Goal: Task Accomplishment & Management: Manage account settings

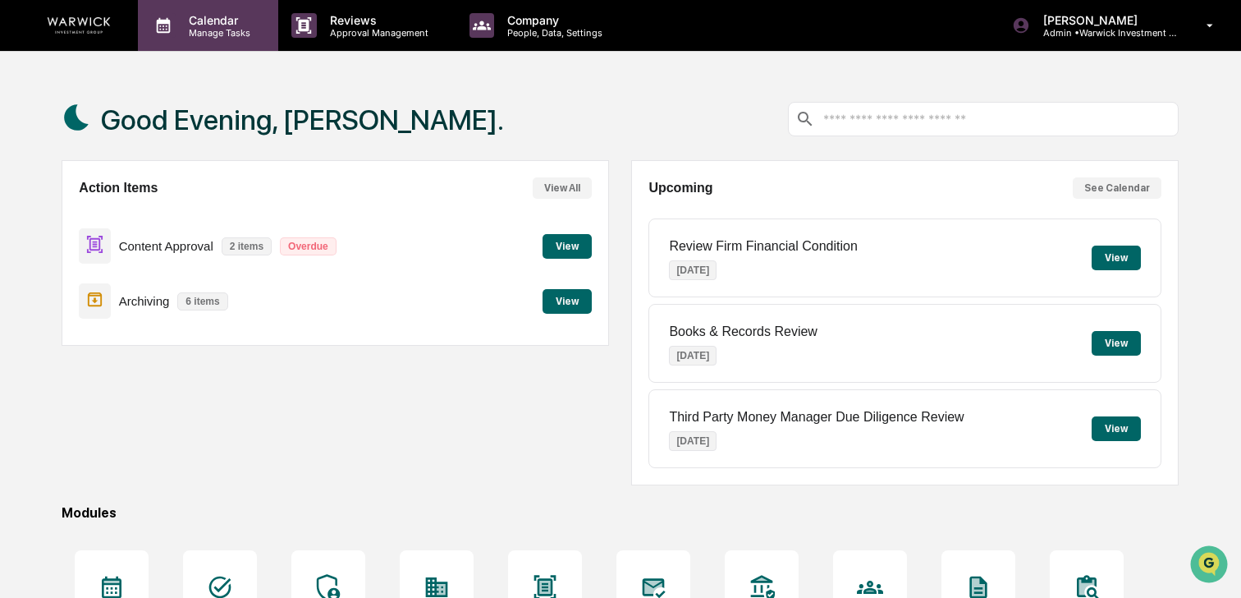
click at [244, 33] on p "Manage Tasks" at bounding box center [217, 32] width 83 height 11
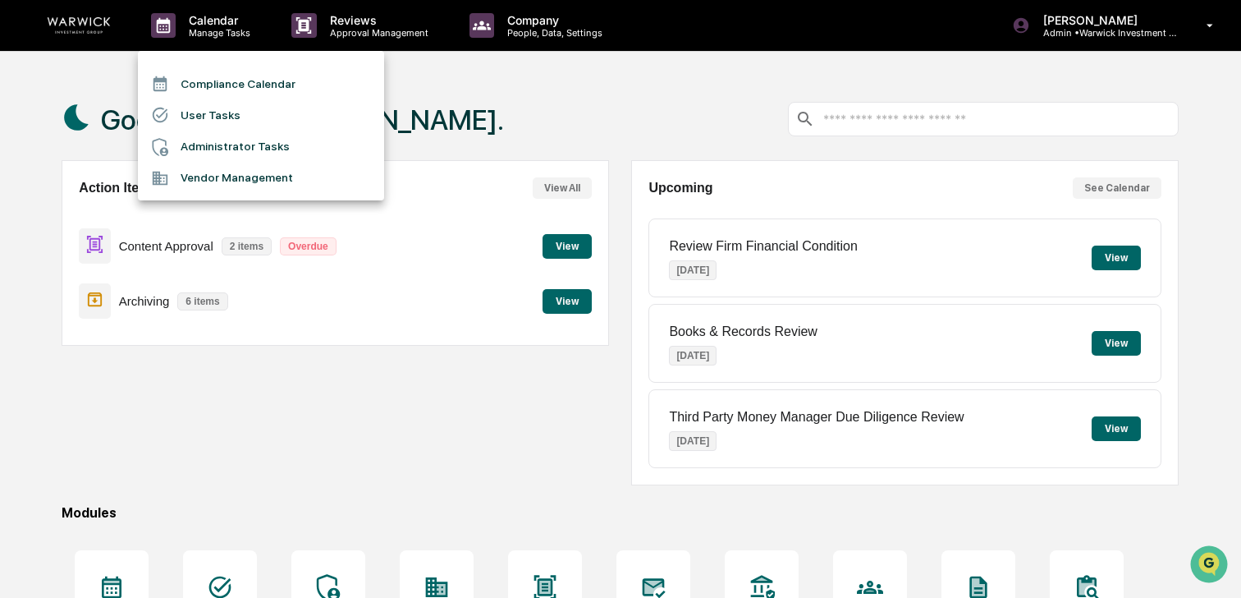
click at [342, 24] on div at bounding box center [620, 299] width 1241 height 598
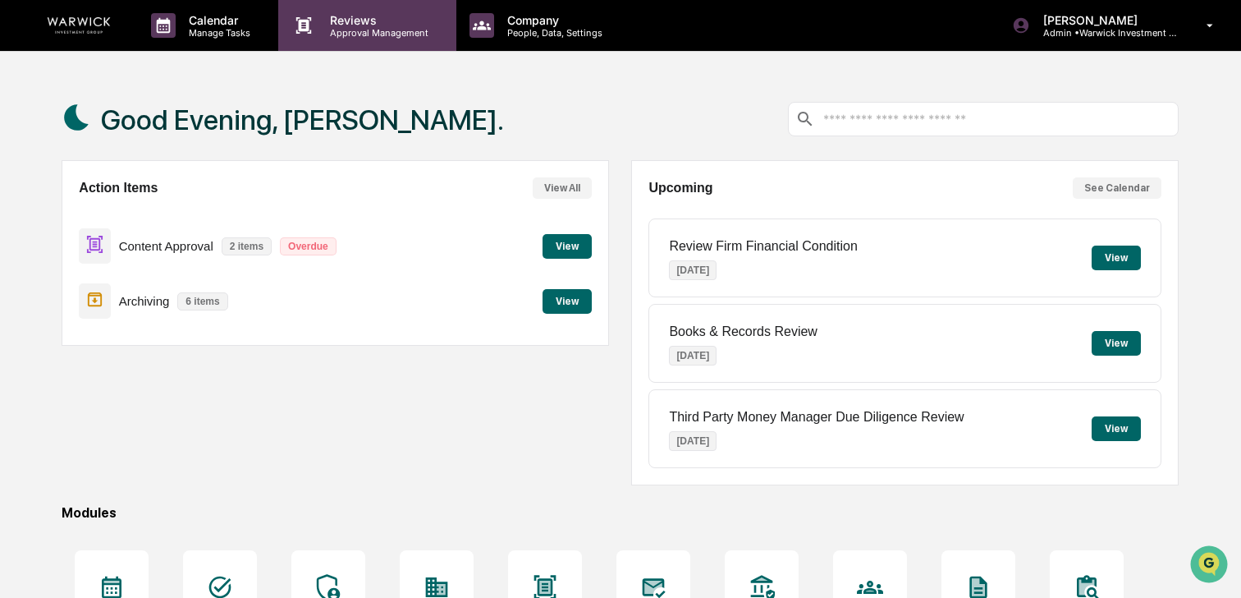
click at [345, 30] on p "Approval Management" at bounding box center [377, 32] width 120 height 11
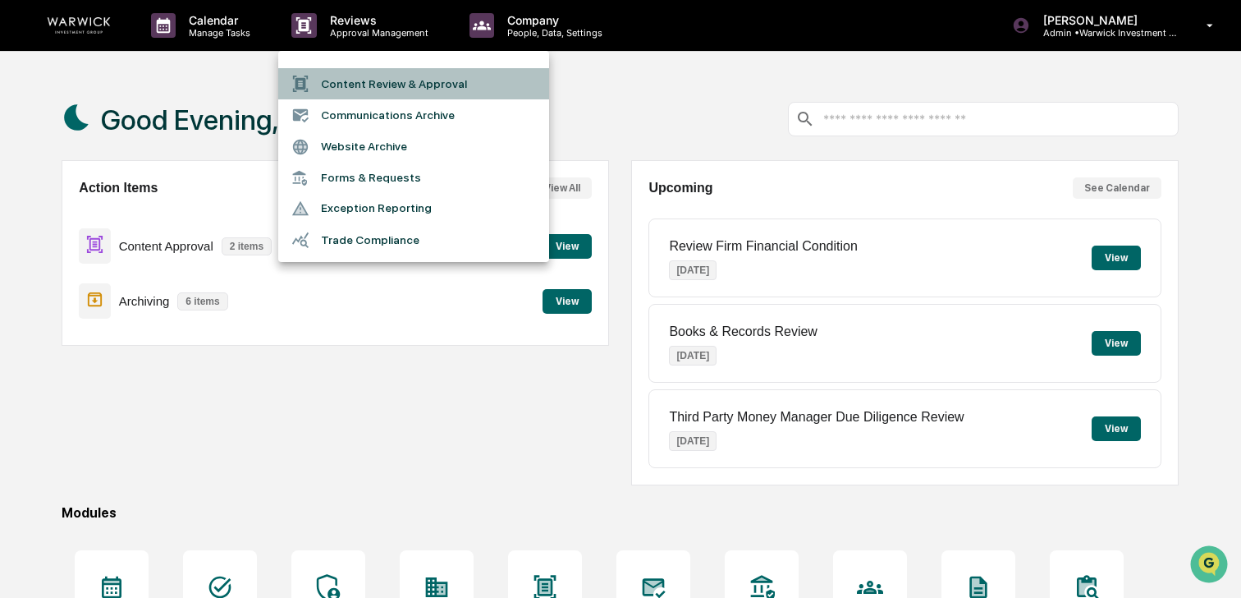
click at [352, 84] on li "Content Review & Approval" at bounding box center [413, 83] width 271 height 31
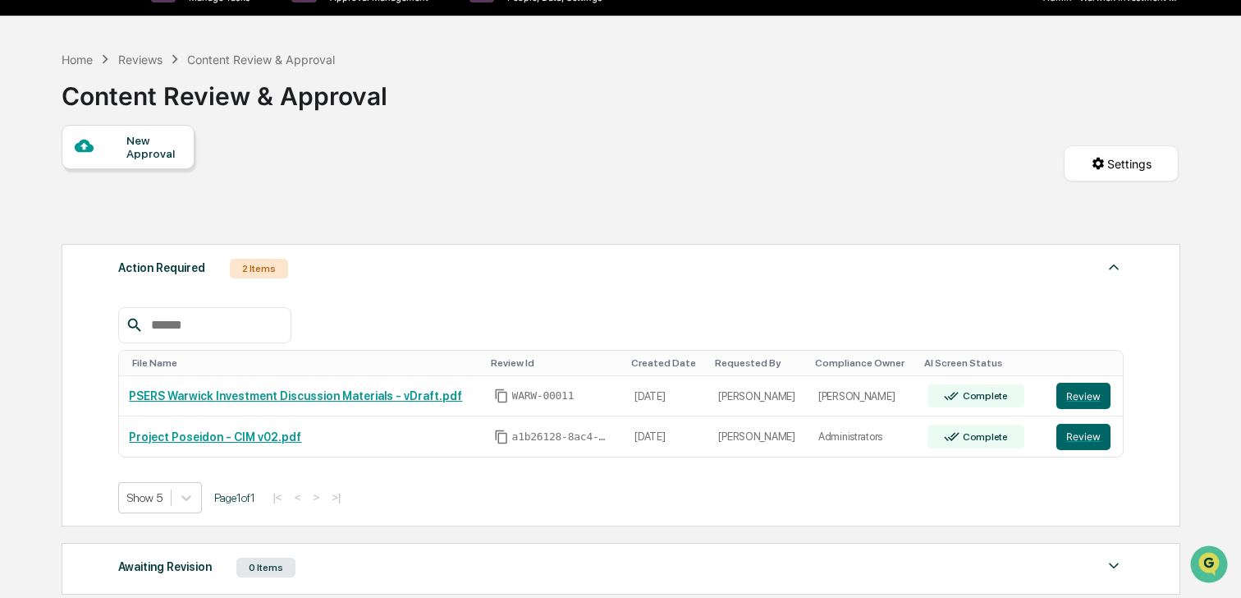
scroll to position [50, 0]
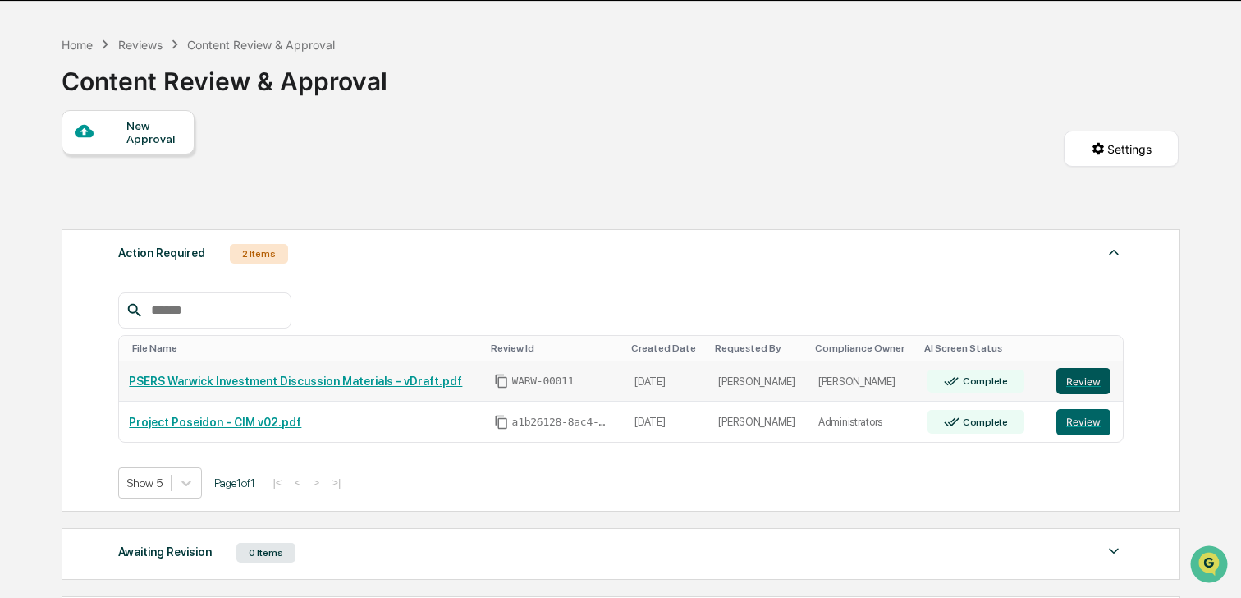
click at [1085, 380] on button "Review" at bounding box center [1084, 381] width 54 height 26
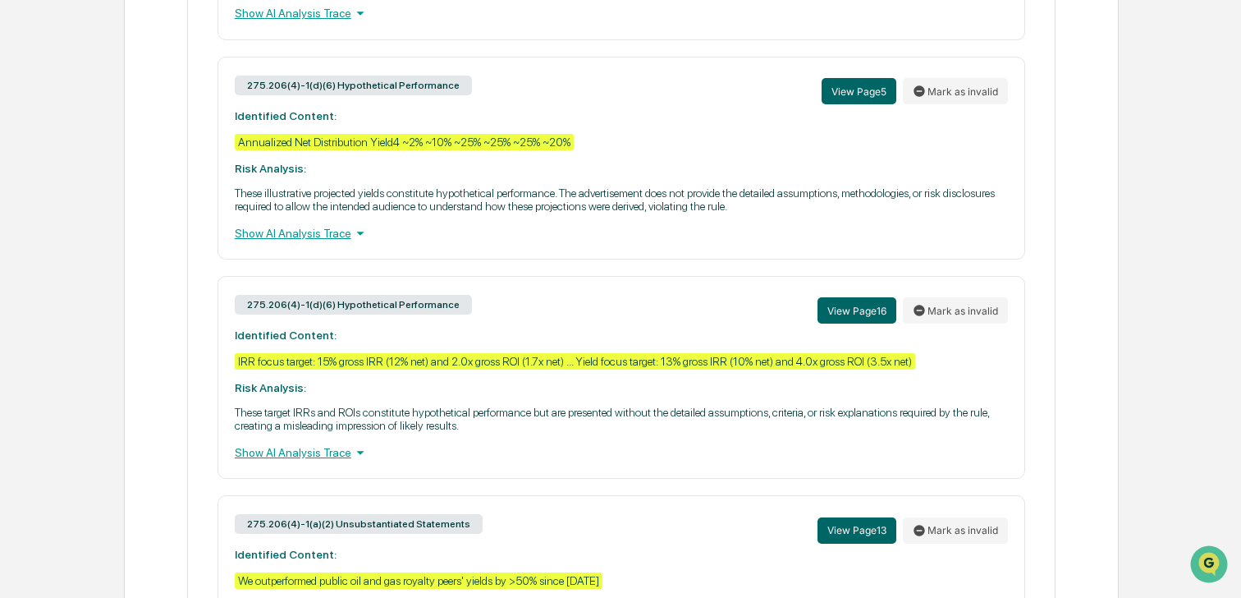
scroll to position [1416, 0]
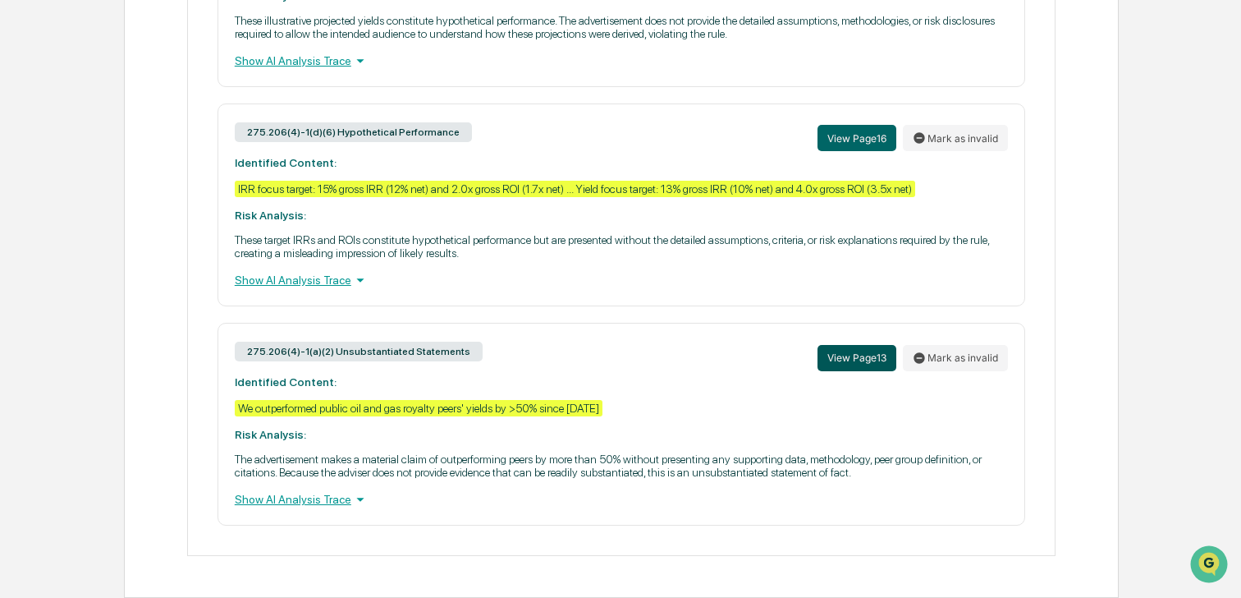
click at [842, 346] on button "View Page 13" at bounding box center [857, 358] width 79 height 26
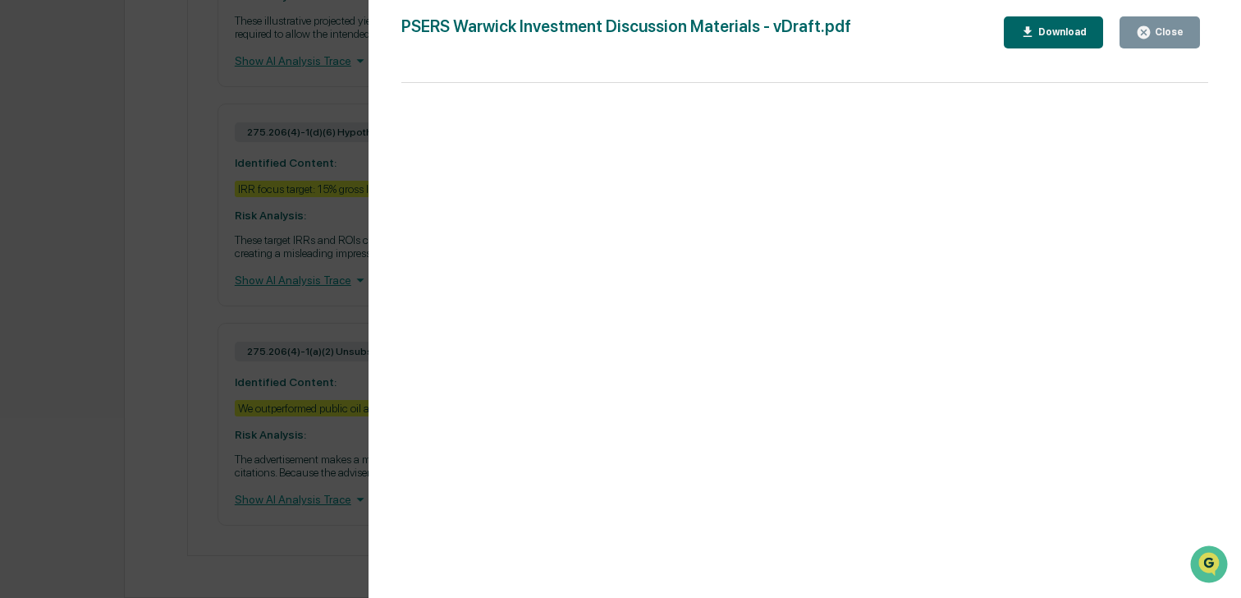
click at [1155, 28] on div "Close" at bounding box center [1168, 31] width 32 height 11
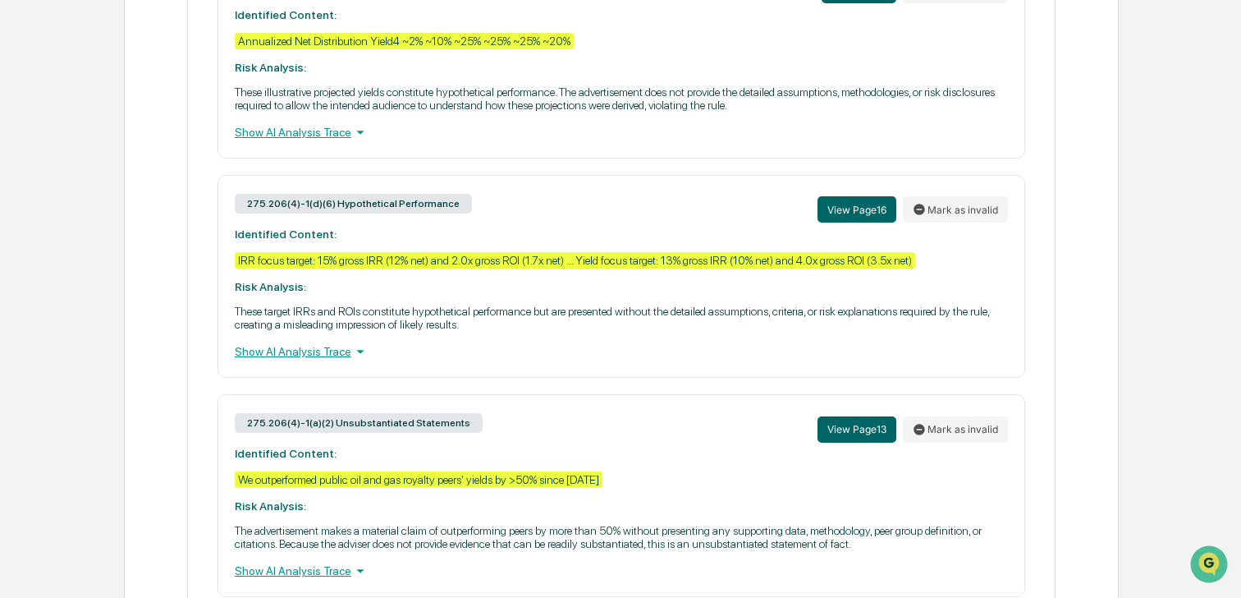
scroll to position [1296, 0]
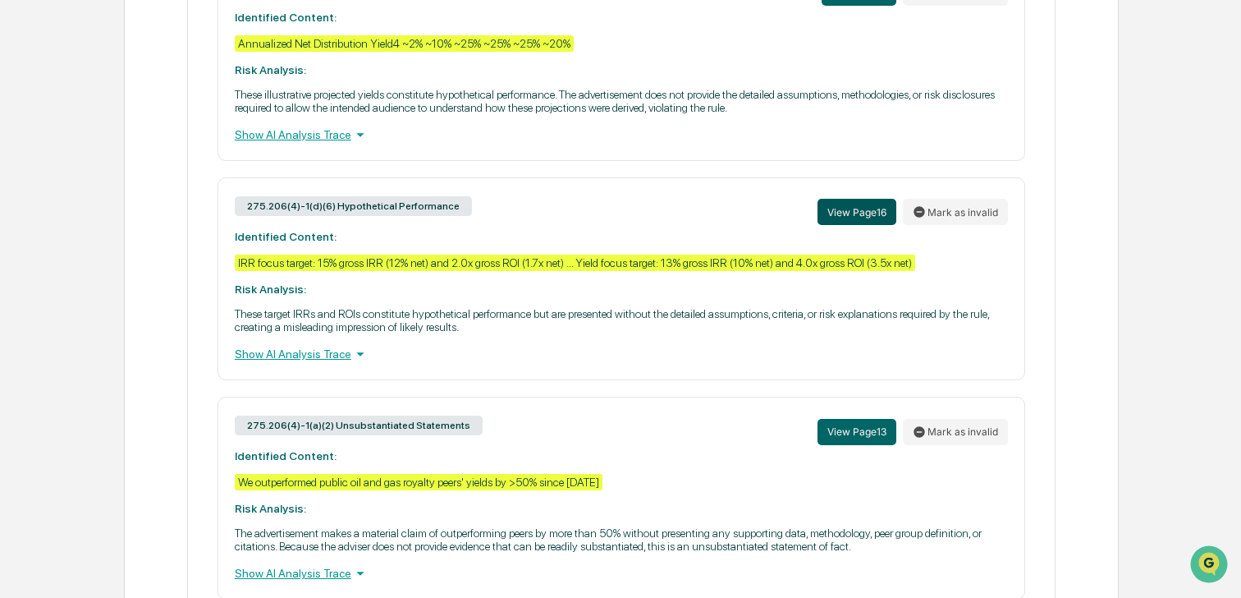
click at [856, 225] on button "View Page 16" at bounding box center [857, 212] width 79 height 26
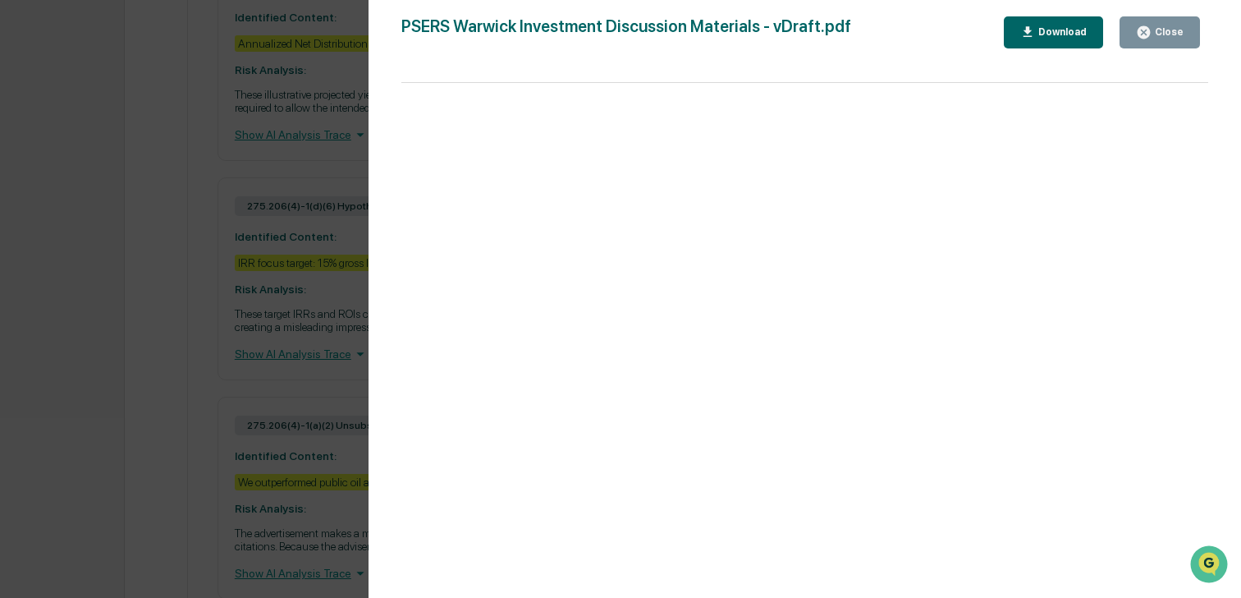
click at [1172, 27] on div "Close" at bounding box center [1168, 31] width 32 height 11
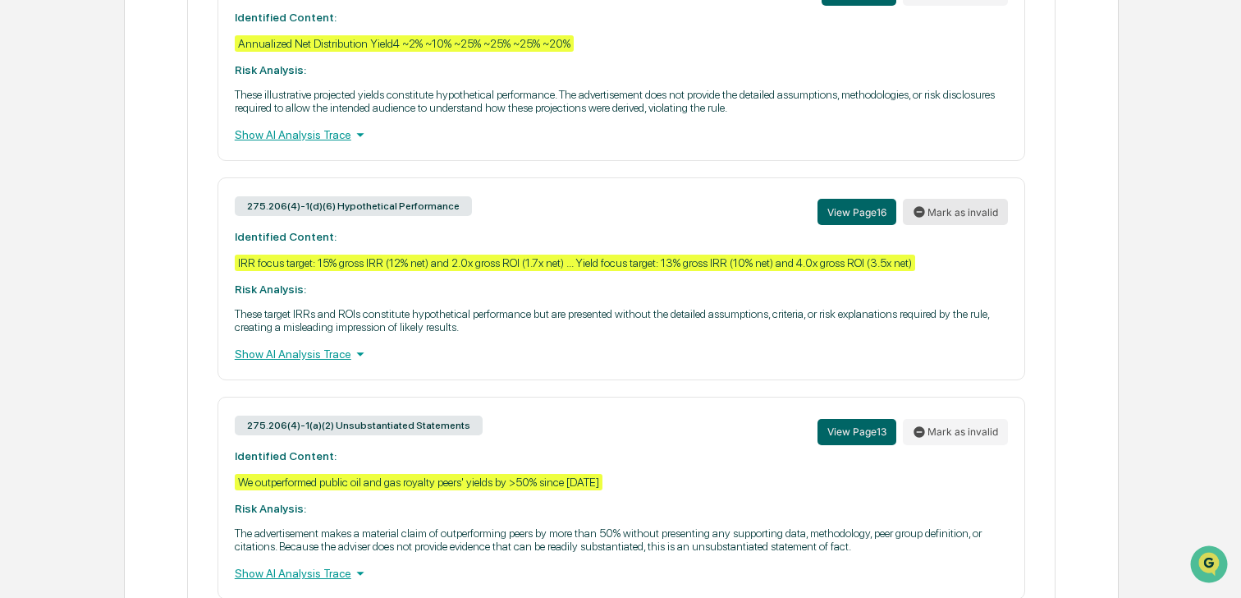
click at [944, 225] on button "Mark as invalid" at bounding box center [955, 212] width 105 height 26
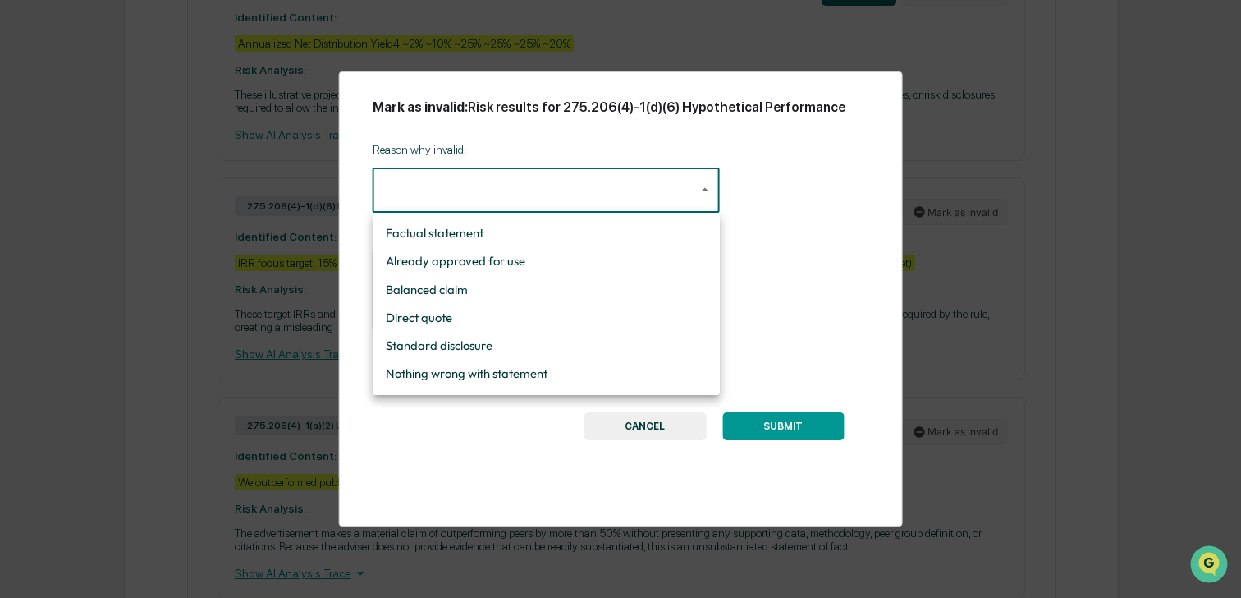
click at [484, 342] on li "Standard disclosure" at bounding box center [546, 346] width 347 height 28
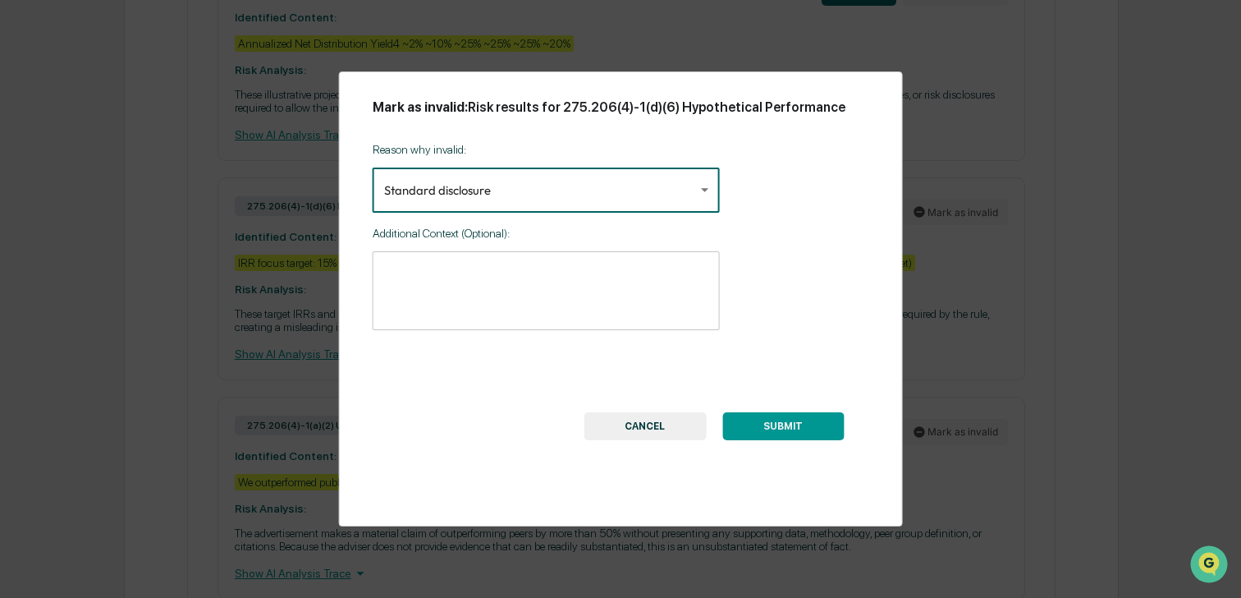
type input "**********"
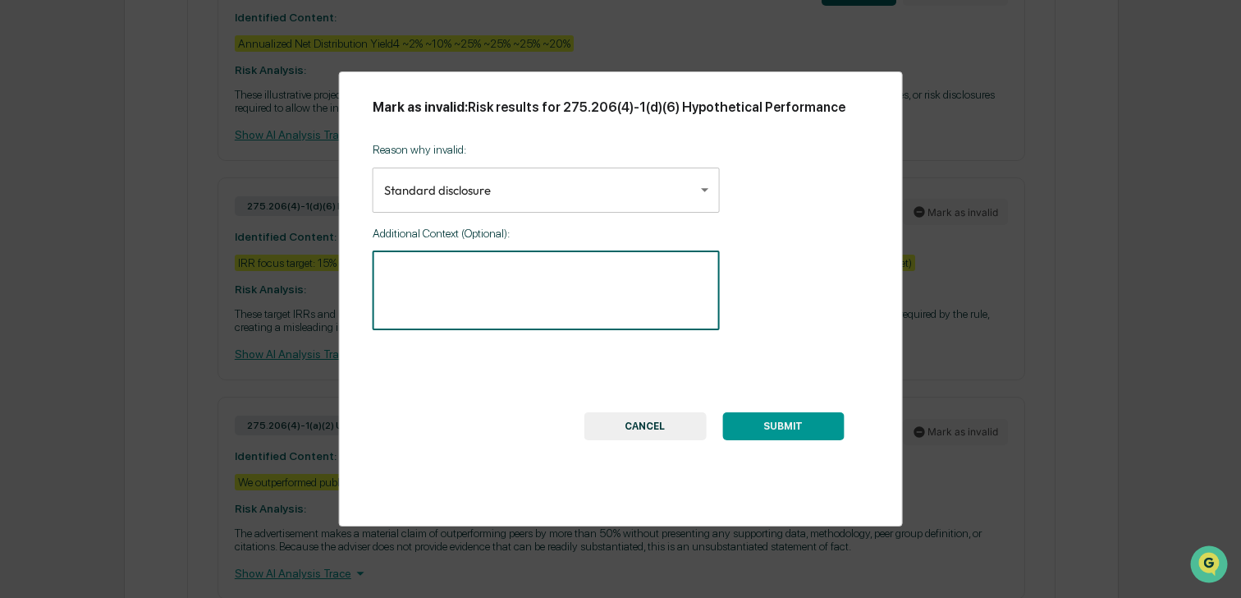
click at [488, 269] on textarea at bounding box center [546, 290] width 324 height 52
type textarea "**********"
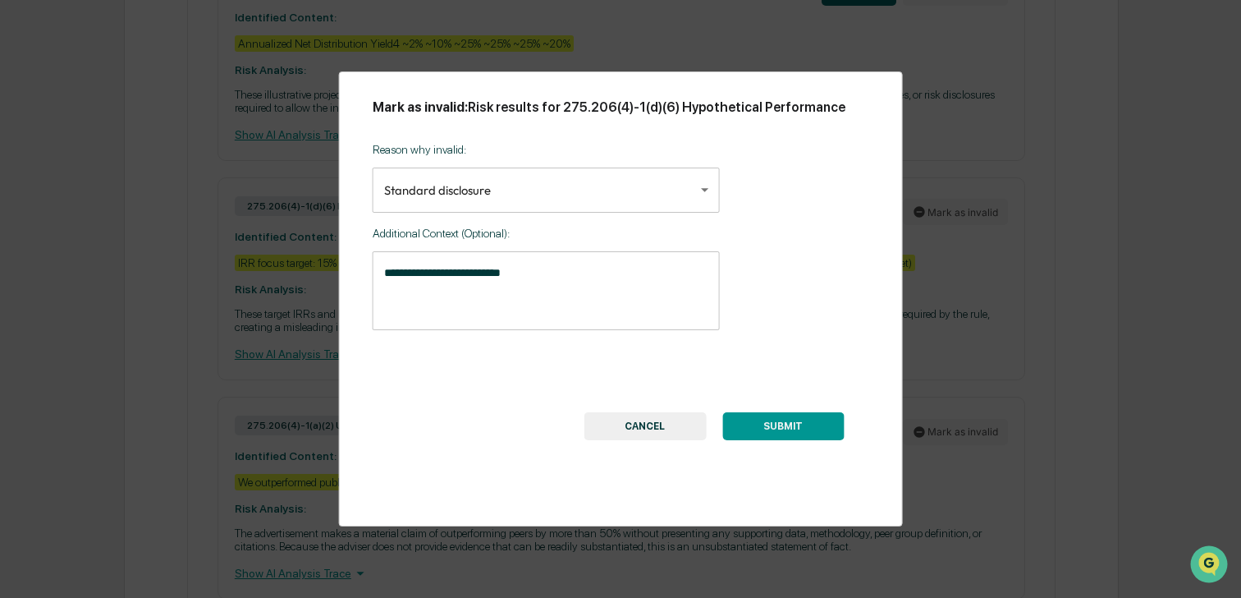
click at [766, 427] on button "SUBMIT" at bounding box center [784, 426] width 122 height 28
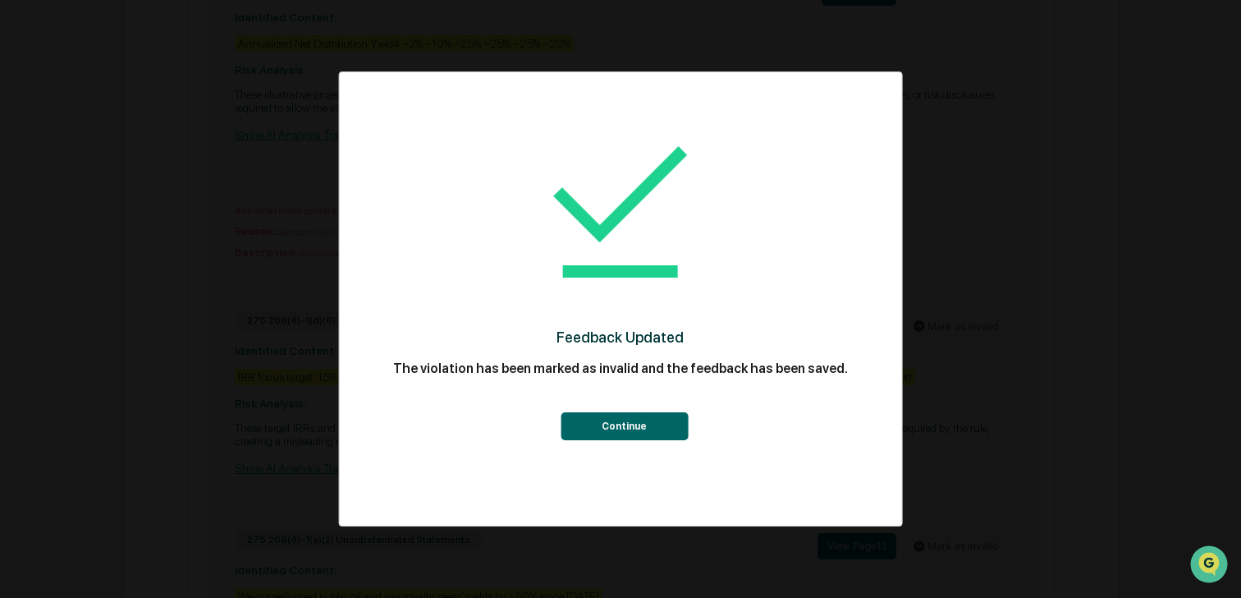
click at [682, 439] on button "Continue" at bounding box center [624, 426] width 127 height 28
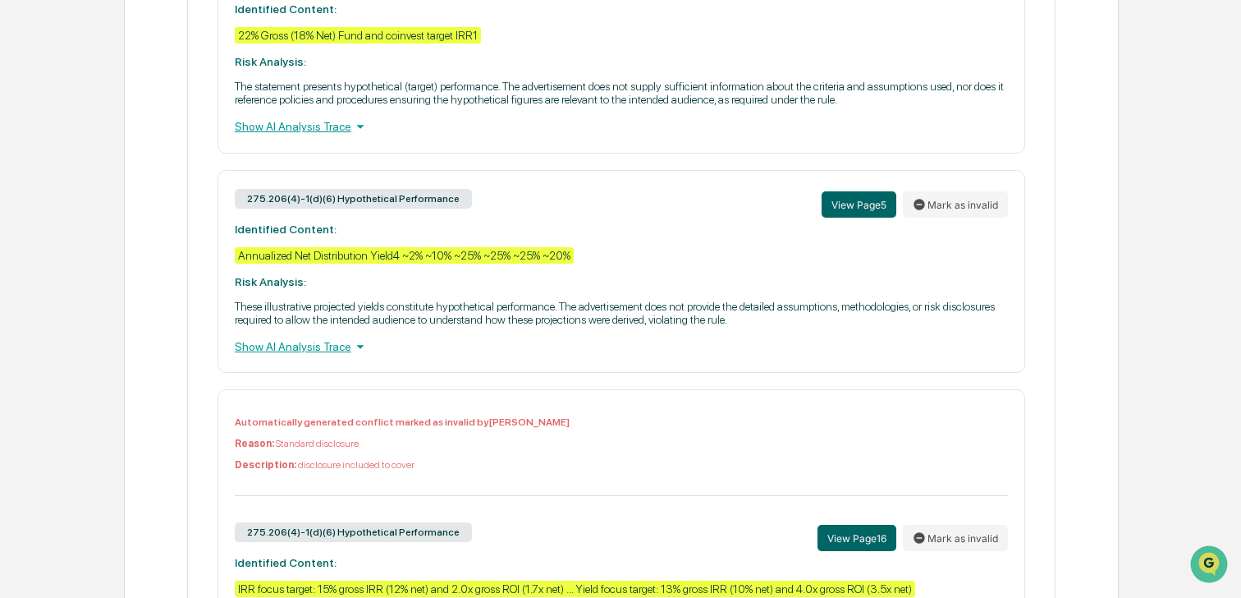
scroll to position [1084, 0]
click at [865, 218] on button "View Page 5" at bounding box center [859, 205] width 75 height 26
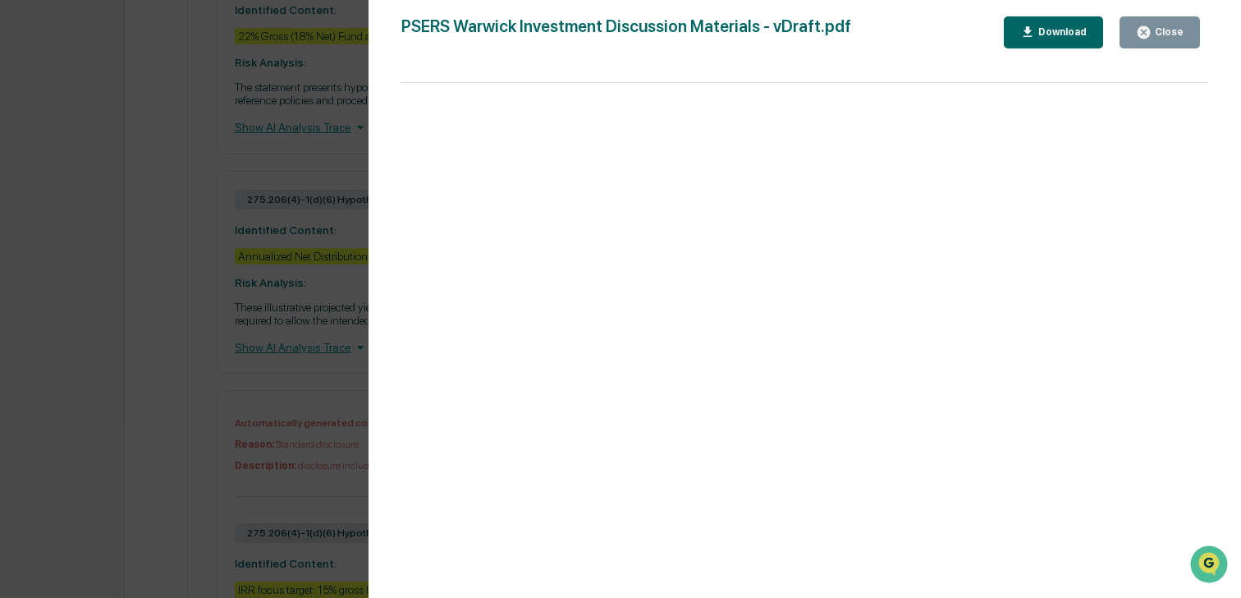
click at [1156, 44] on button "Close" at bounding box center [1160, 32] width 80 height 32
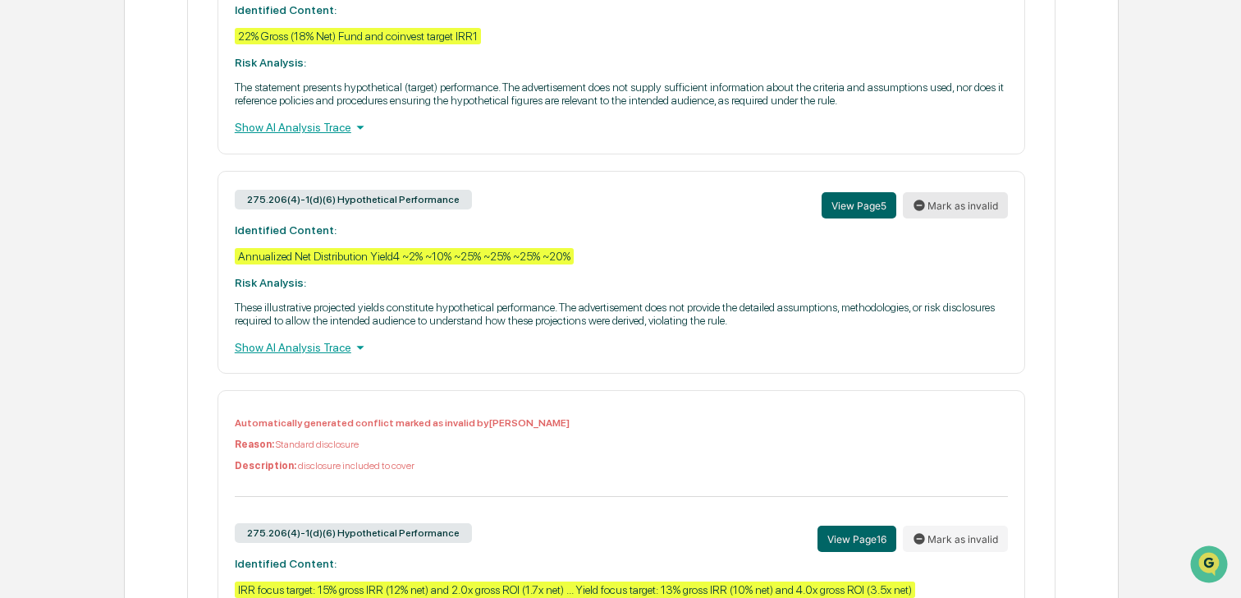
click at [977, 218] on button "Mark as invalid" at bounding box center [955, 205] width 105 height 26
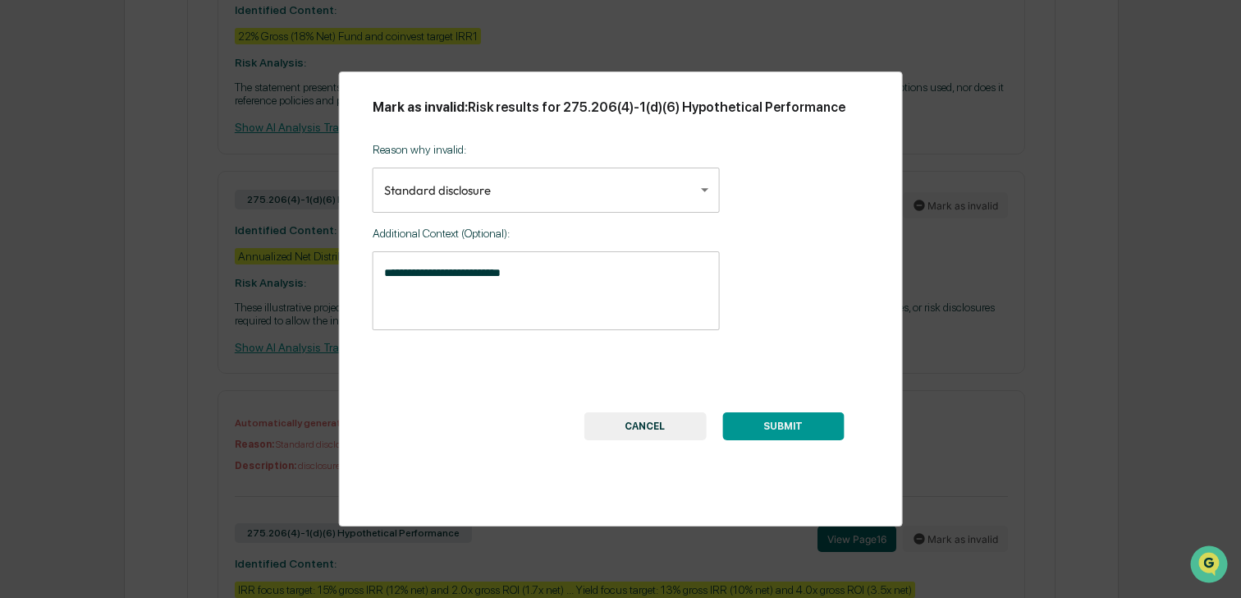
click at [764, 430] on button "SUBMIT" at bounding box center [784, 426] width 122 height 28
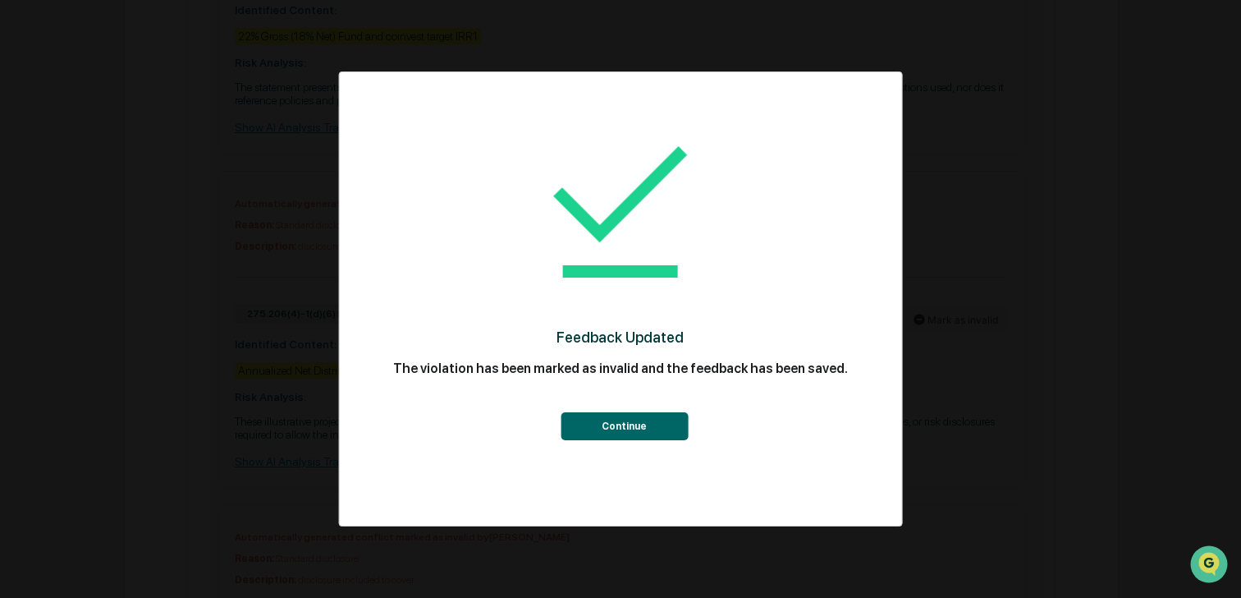
click at [627, 421] on button "Continue" at bounding box center [624, 426] width 127 height 28
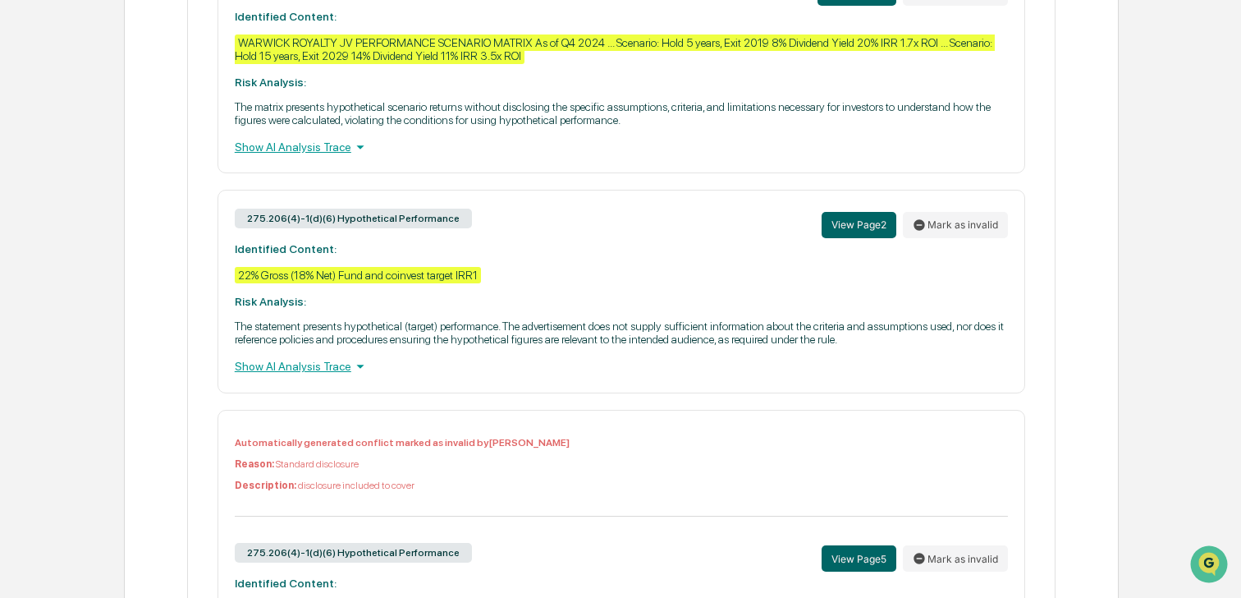
scroll to position [834, 0]
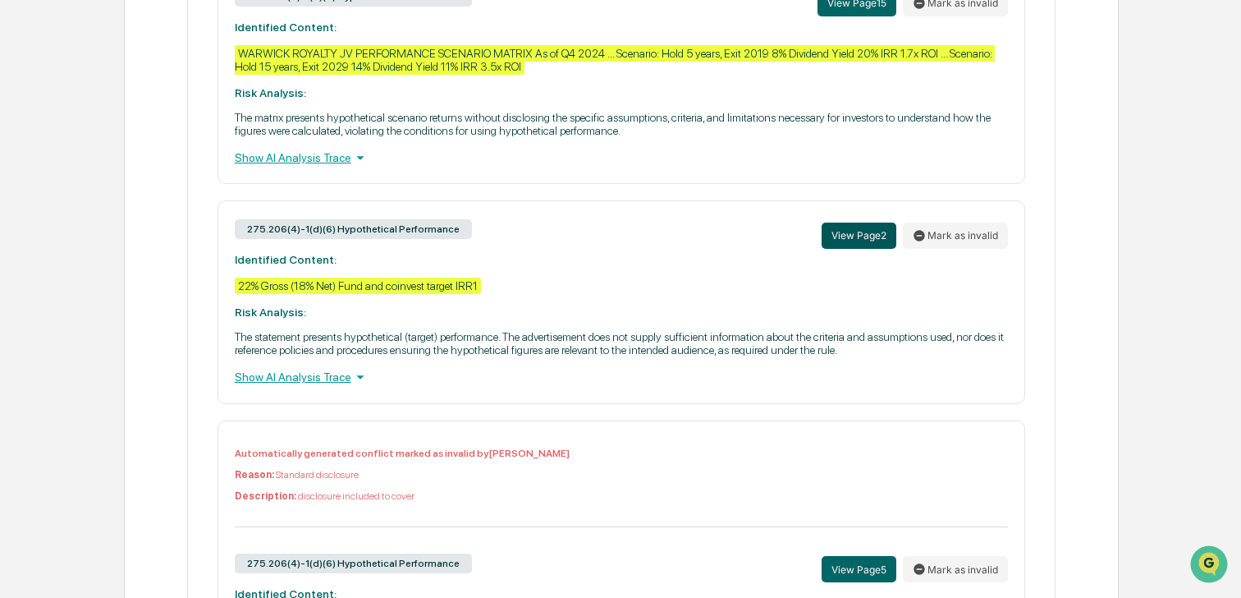
click at [854, 241] on button "View Page 2" at bounding box center [859, 236] width 75 height 26
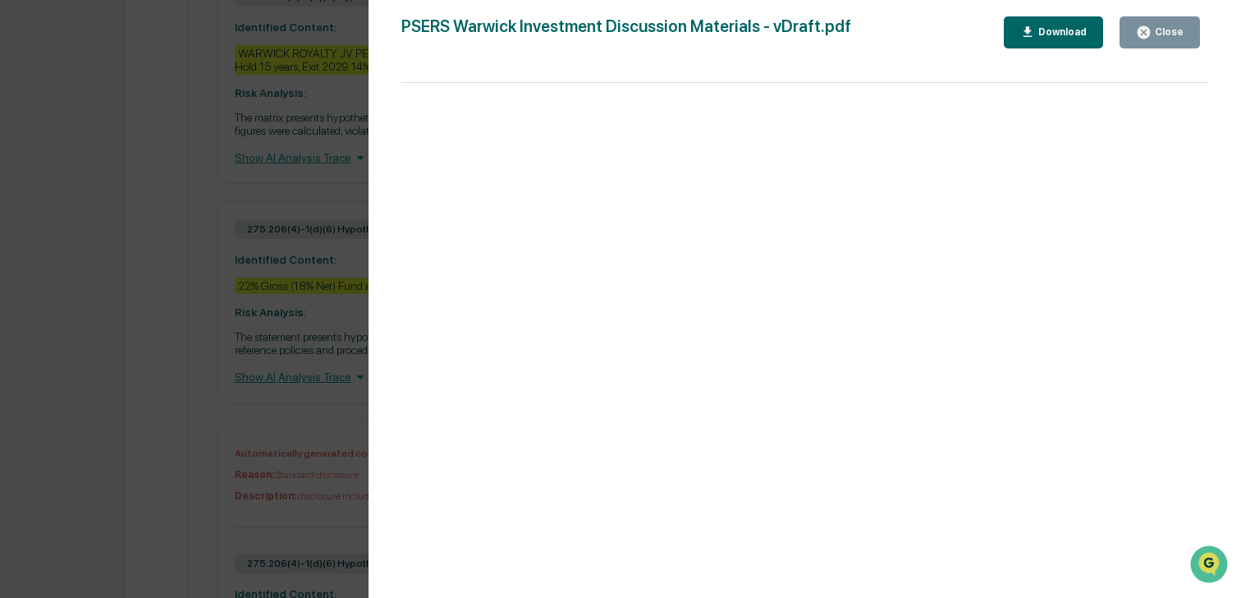
click at [1169, 38] on div "Close" at bounding box center [1168, 31] width 32 height 11
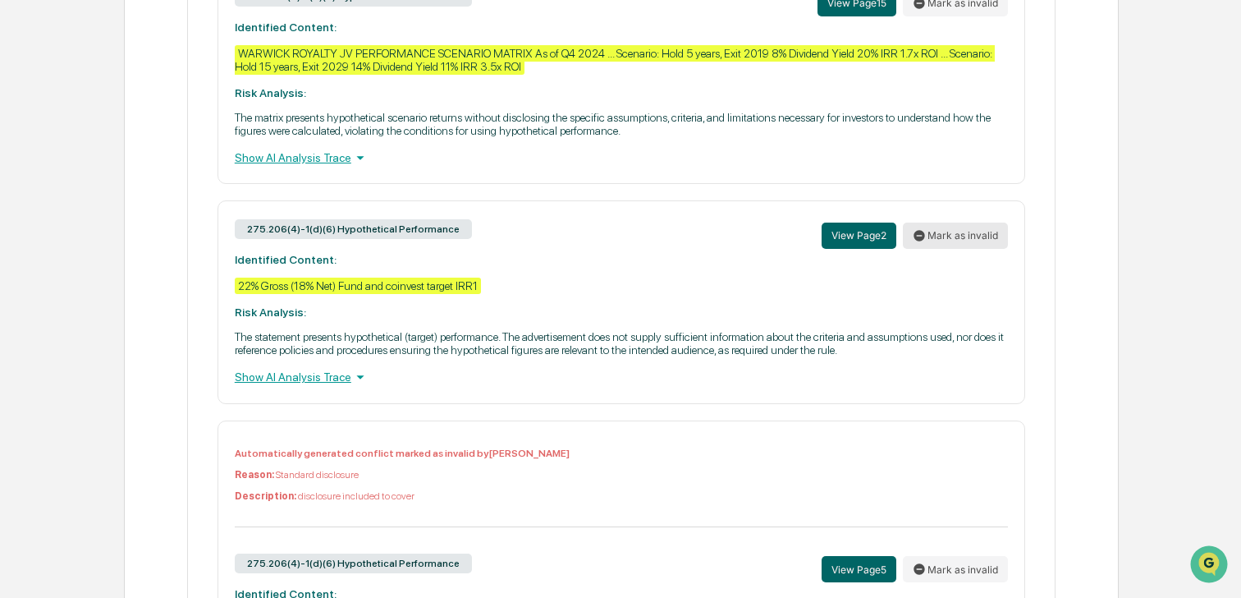
click at [938, 239] on button "Mark as invalid" at bounding box center [955, 236] width 105 height 26
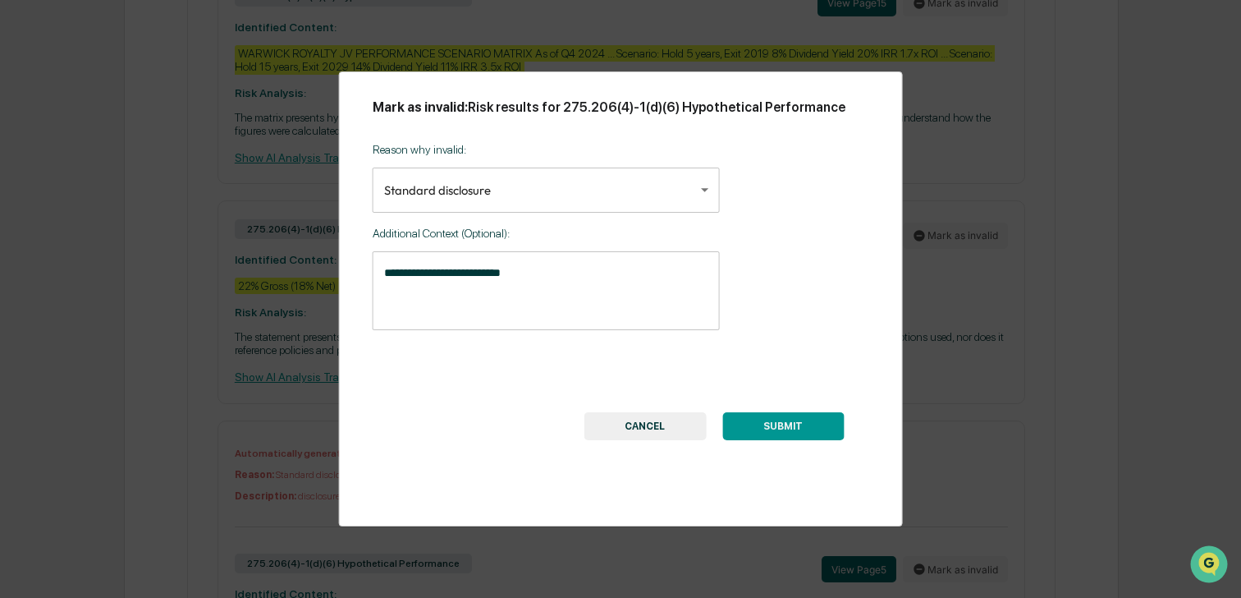
click at [743, 424] on button "SUBMIT" at bounding box center [784, 426] width 122 height 28
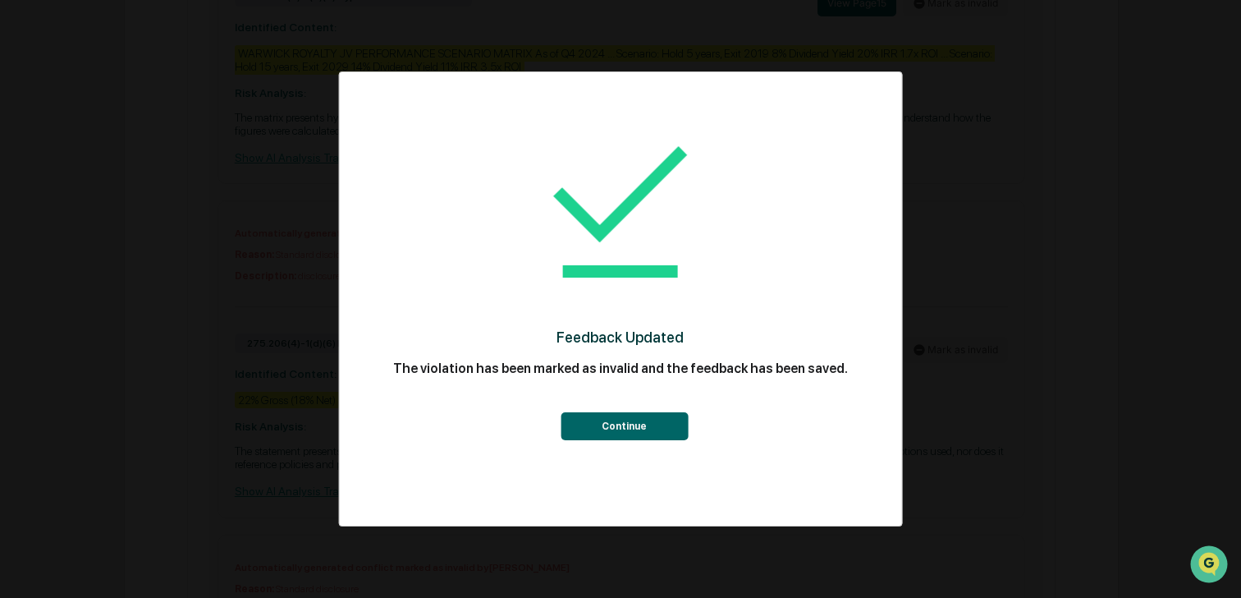
click at [648, 430] on button "Continue" at bounding box center [624, 426] width 127 height 28
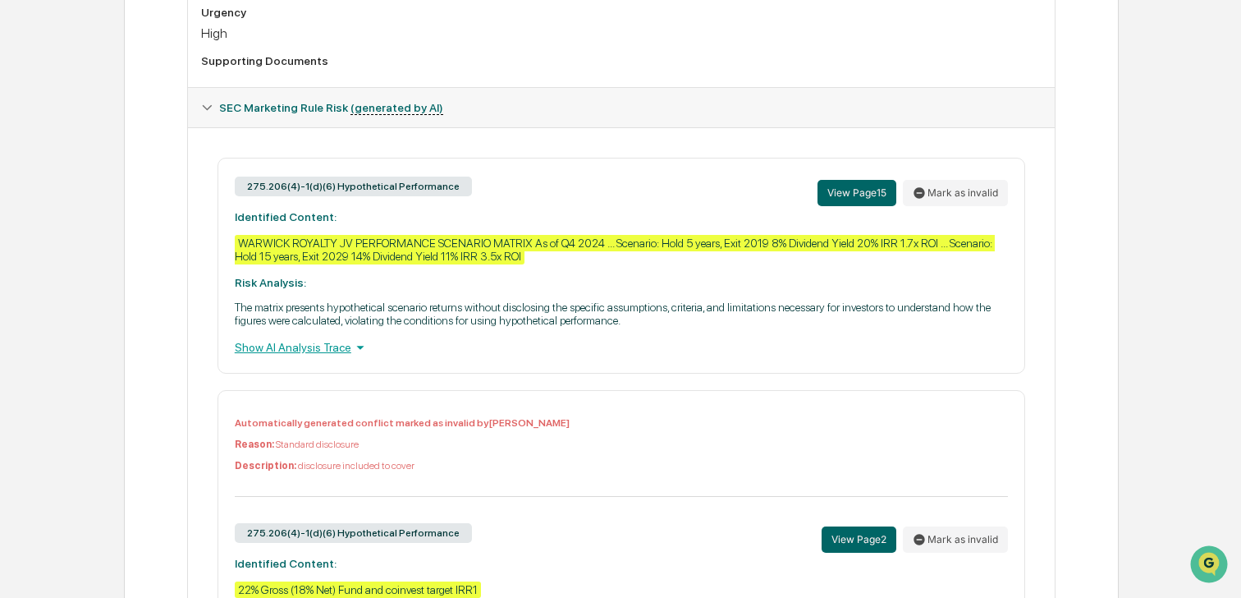
scroll to position [643, 0]
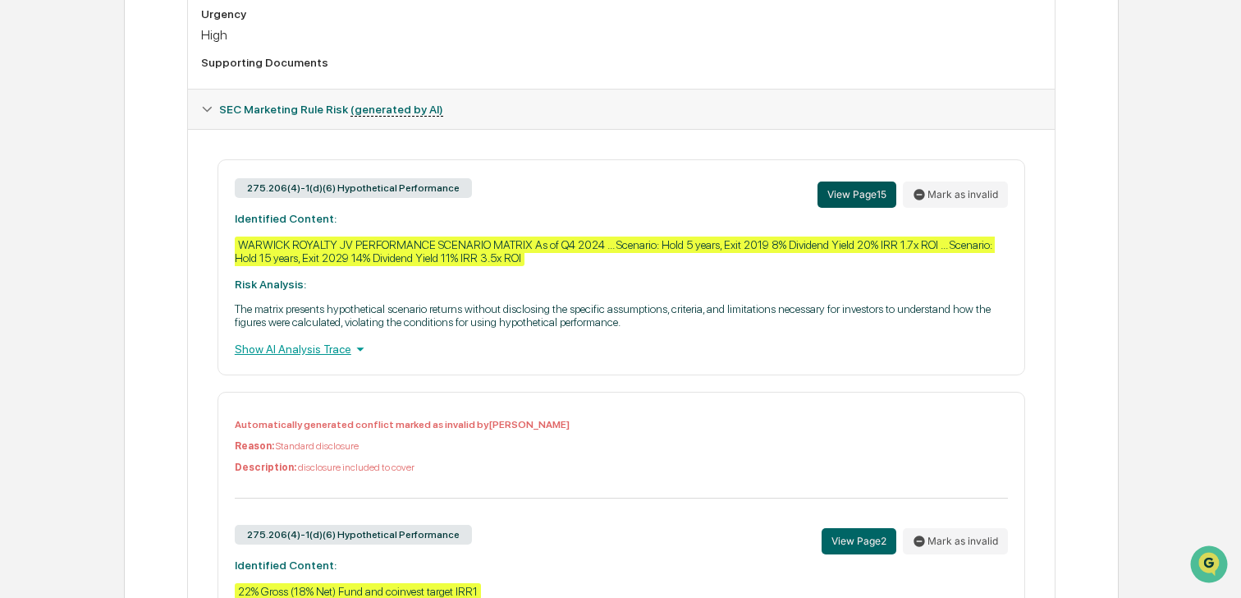
click at [856, 192] on button "View Page 15" at bounding box center [857, 194] width 79 height 26
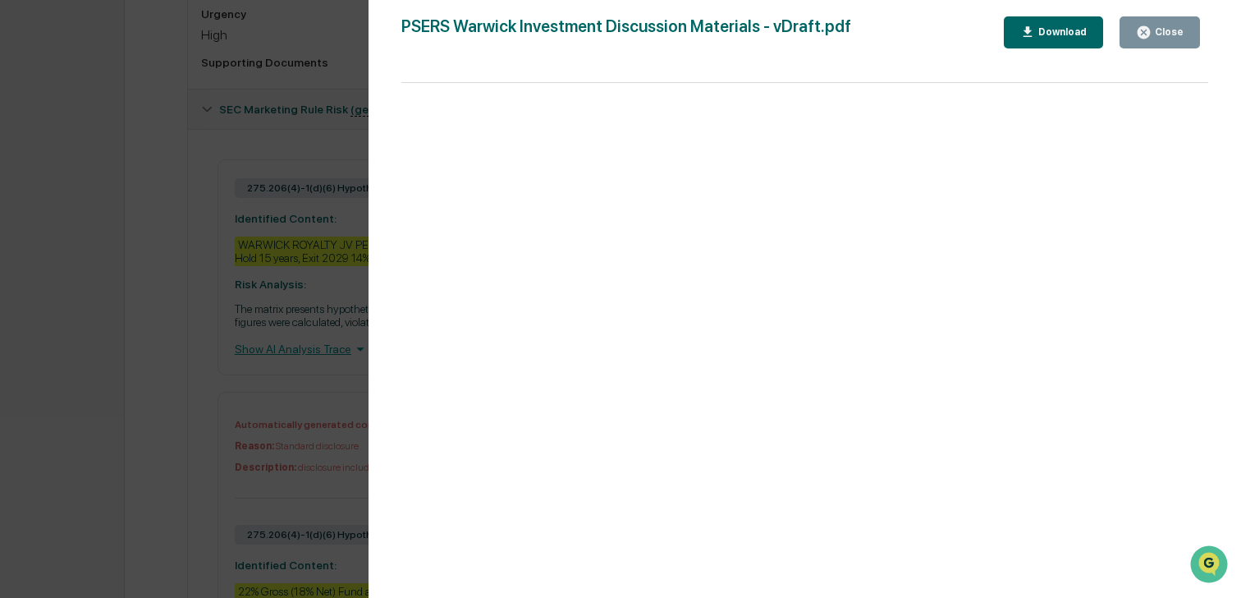
click at [1182, 29] on div "Close" at bounding box center [1168, 31] width 32 height 11
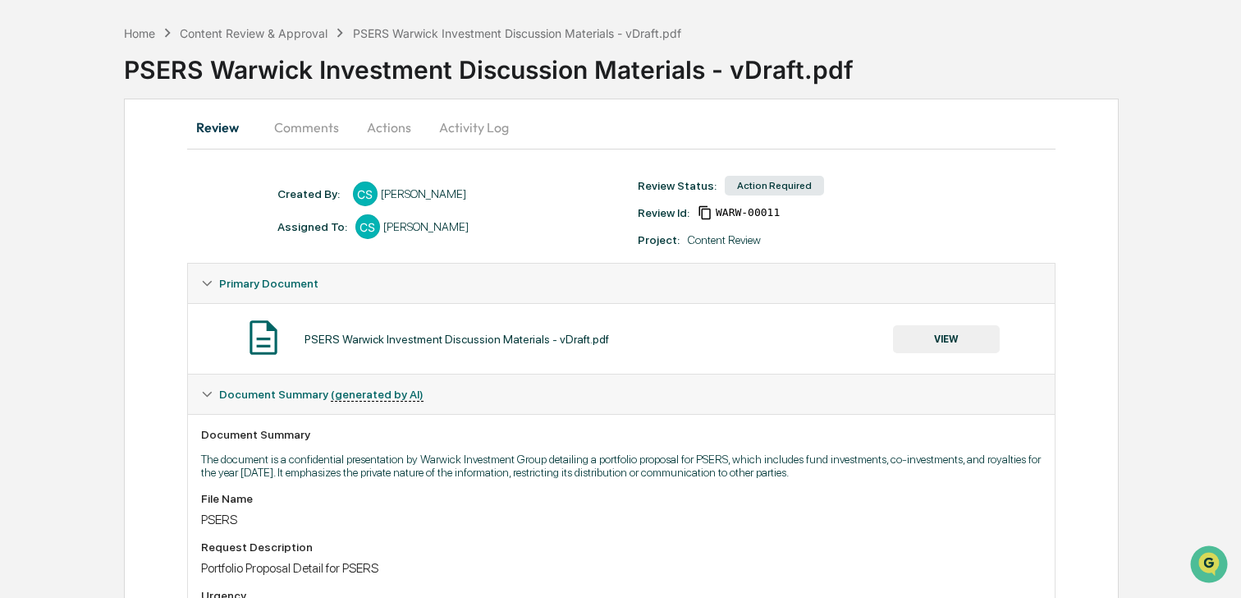
scroll to position [0, 0]
